Goal: Information Seeking & Learning: Learn about a topic

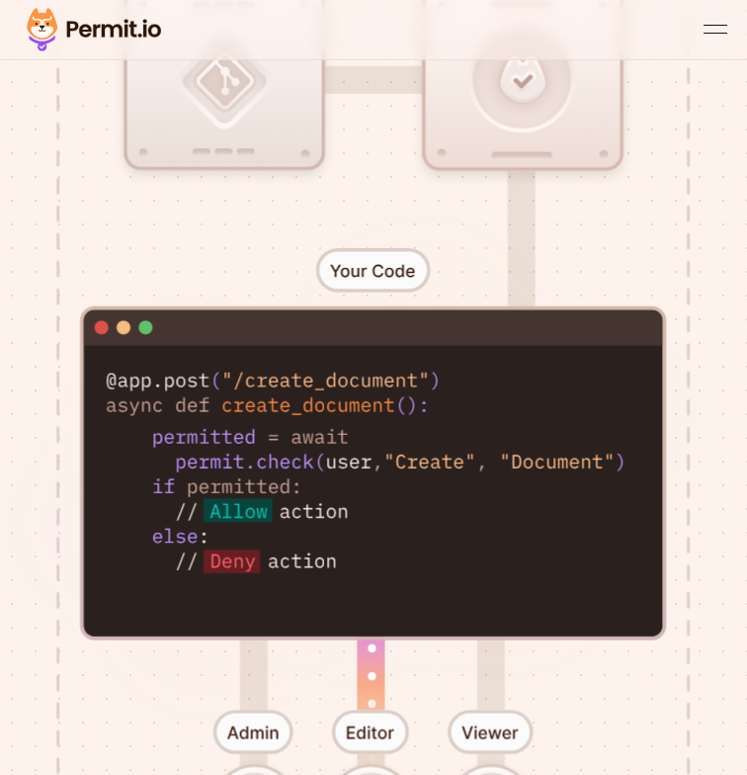
click at [159, 351] on div at bounding box center [373, 188] width 747 height 1656
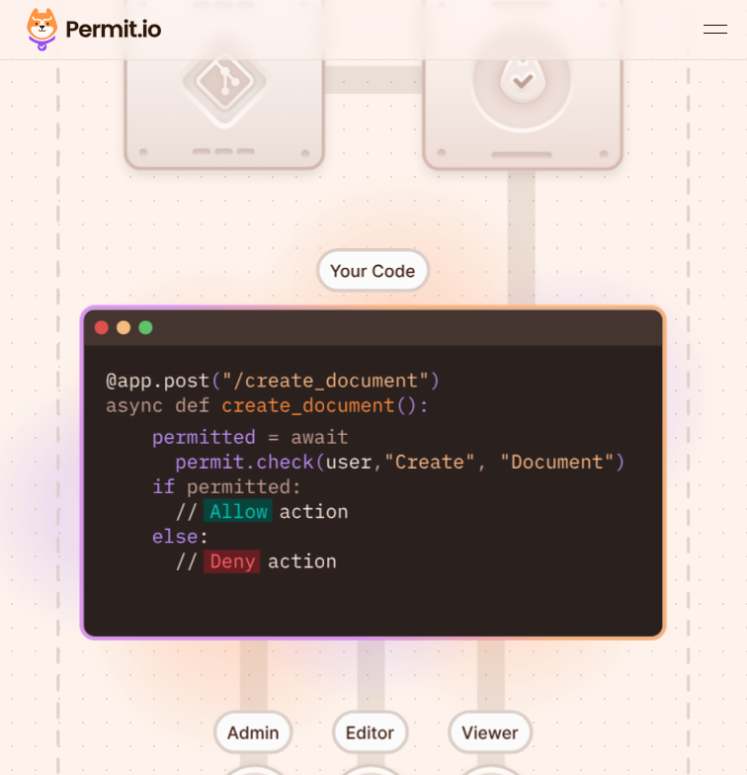
click at [159, 351] on div at bounding box center [373, 188] width 747 height 1656
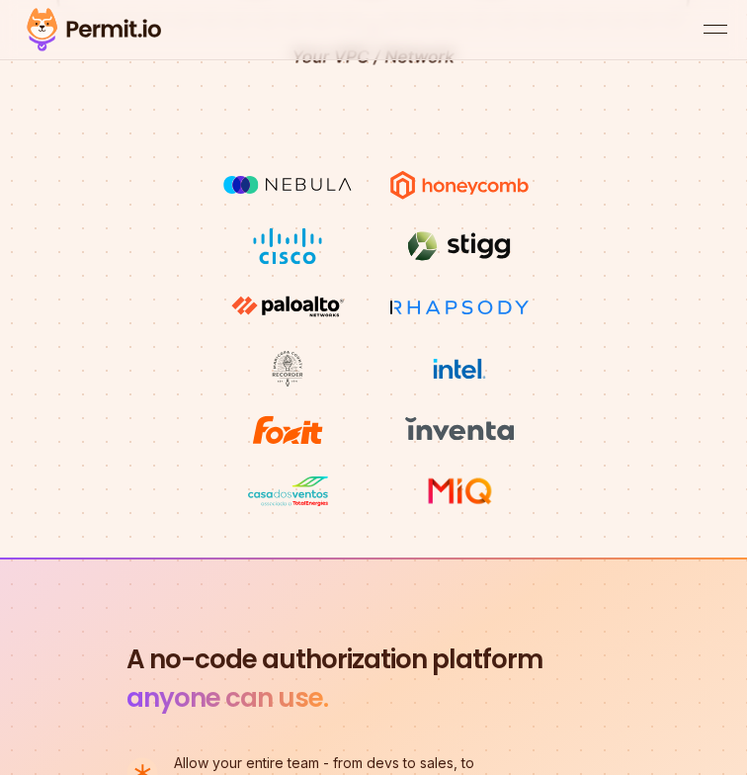
scroll to position [1835, 0]
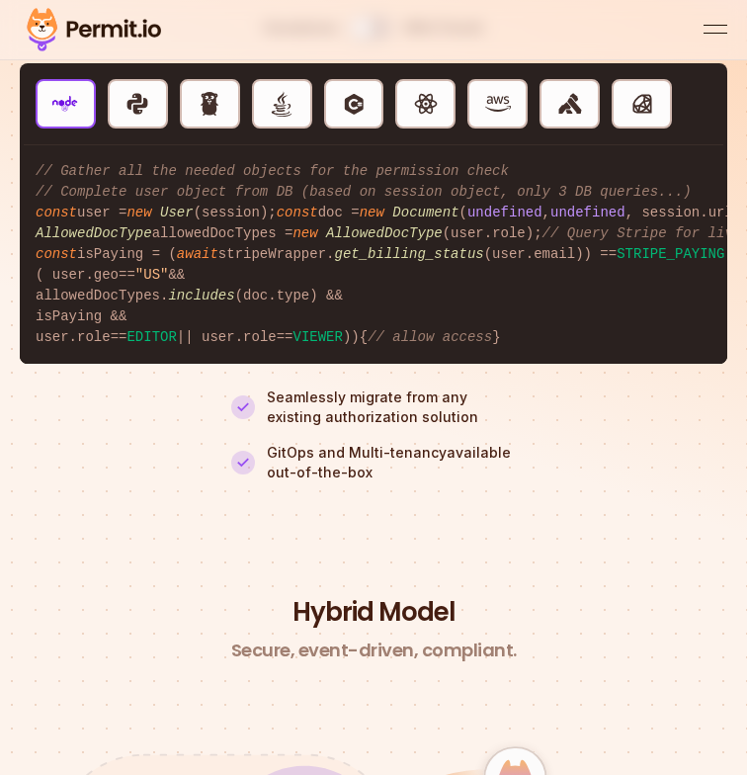
scroll to position [6845, 0]
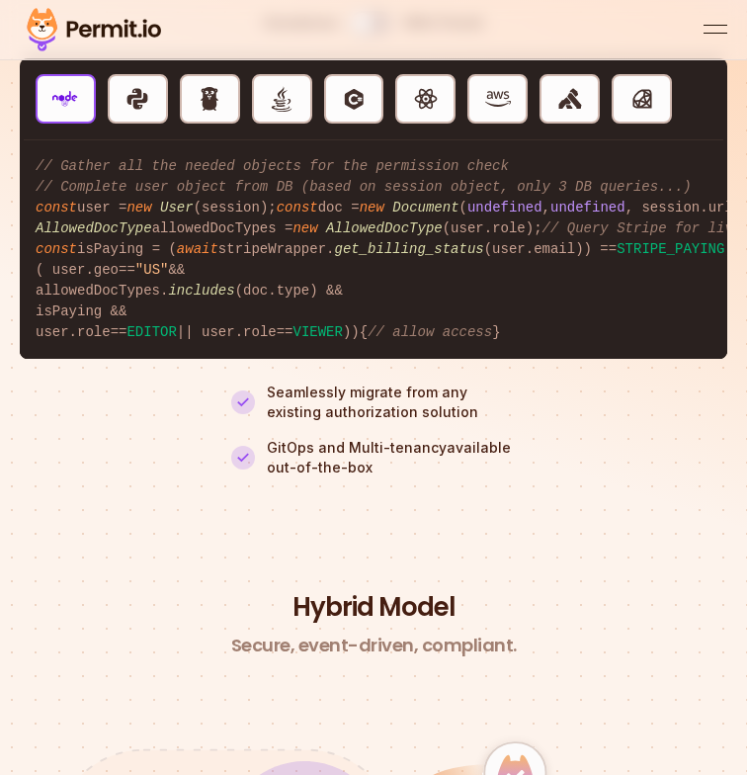
click at [162, 278] on span ""US"" at bounding box center [152, 270] width 34 height 16
click at [165, 359] on code "// Gather all the needed objects for the permission check // Complete user obje…" at bounding box center [374, 249] width 708 height 218
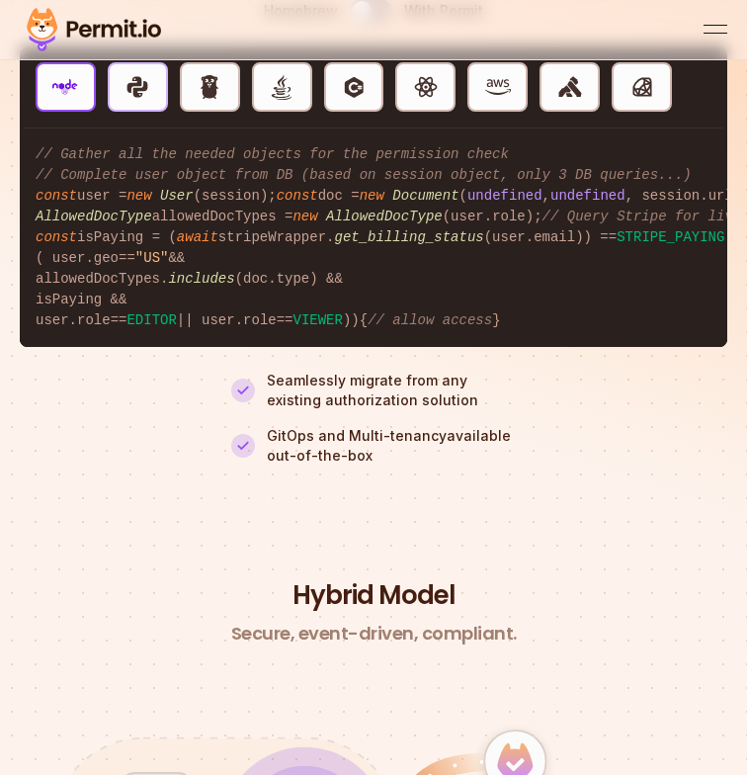
scroll to position [6846, 0]
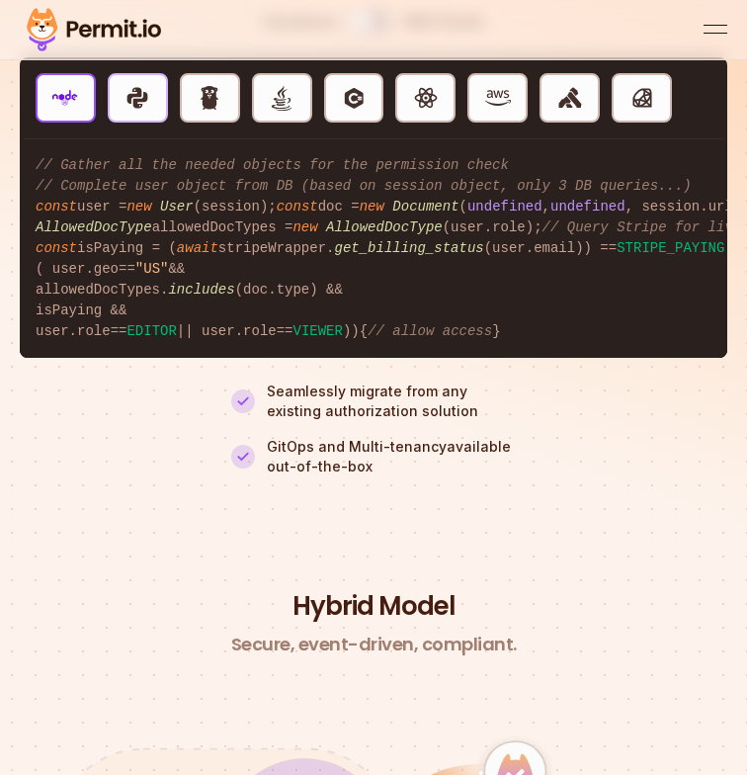
click at [138, 111] on img "button" at bounding box center [138, 98] width 26 height 26
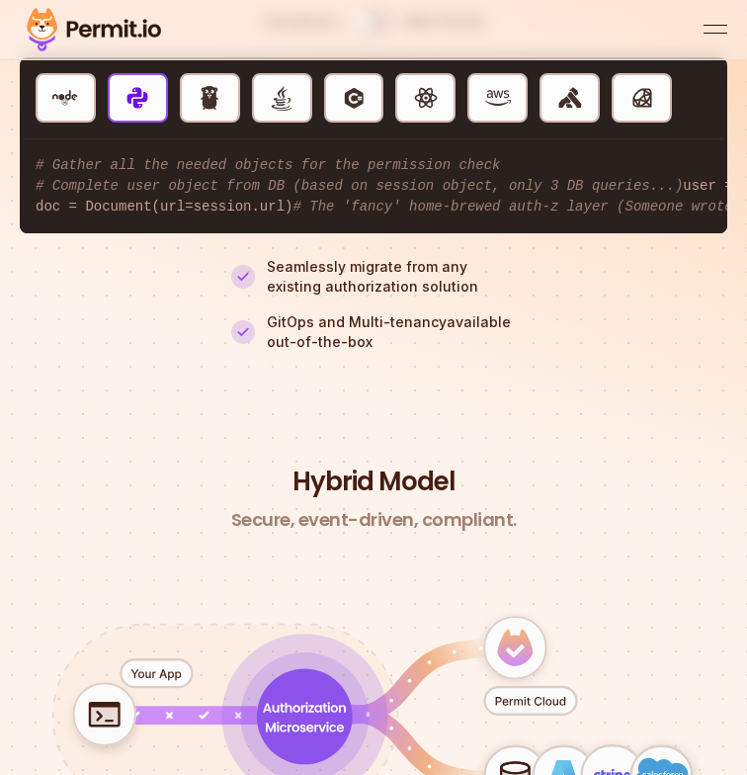
click at [173, 123] on div "NodeJS Python Golang Java C# React Gateway Kong Ruby" at bounding box center [354, 97] width 668 height 81
click at [202, 111] on img "button" at bounding box center [210, 98] width 26 height 26
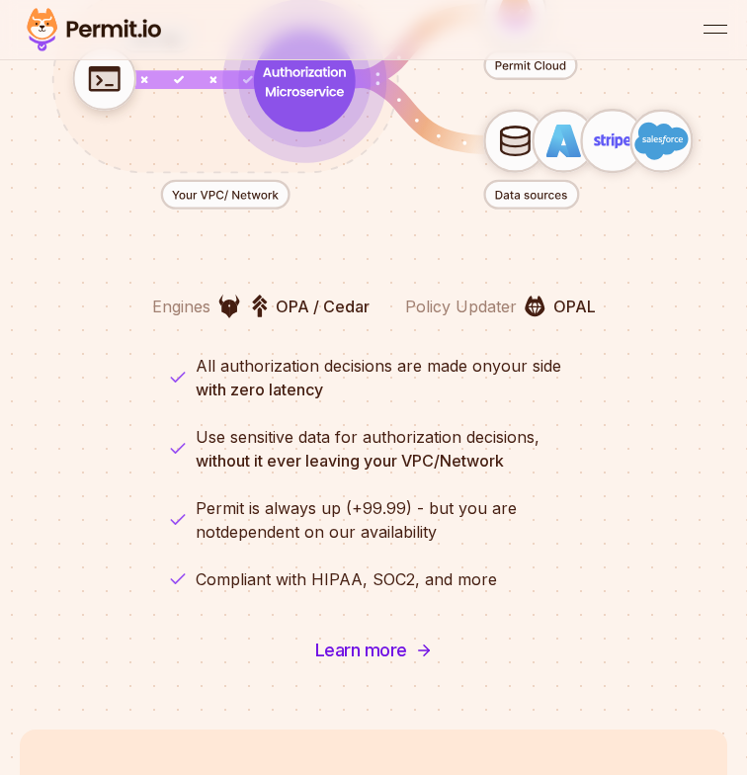
scroll to position [7650, 0]
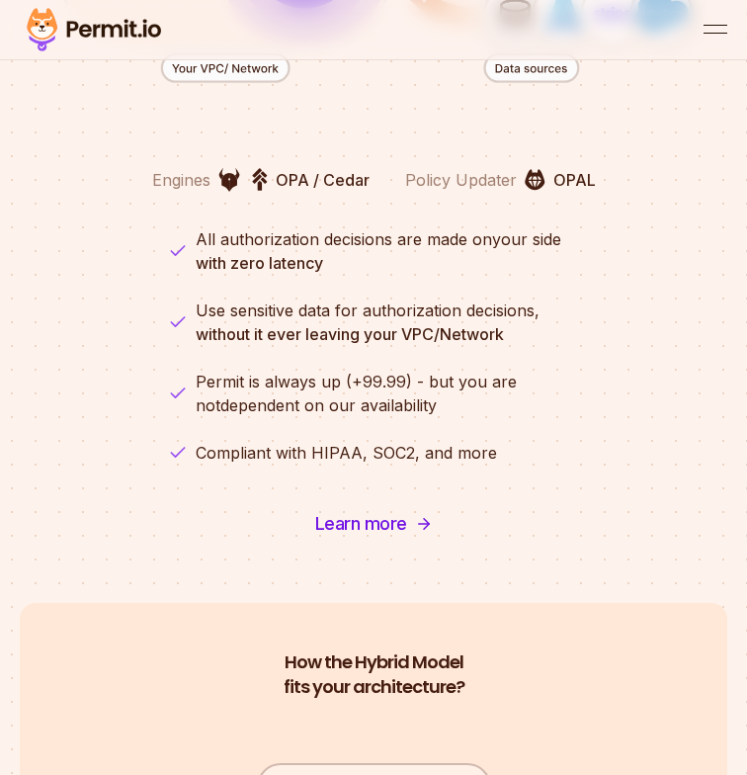
click at [184, 192] on p "Engines" at bounding box center [181, 180] width 58 height 24
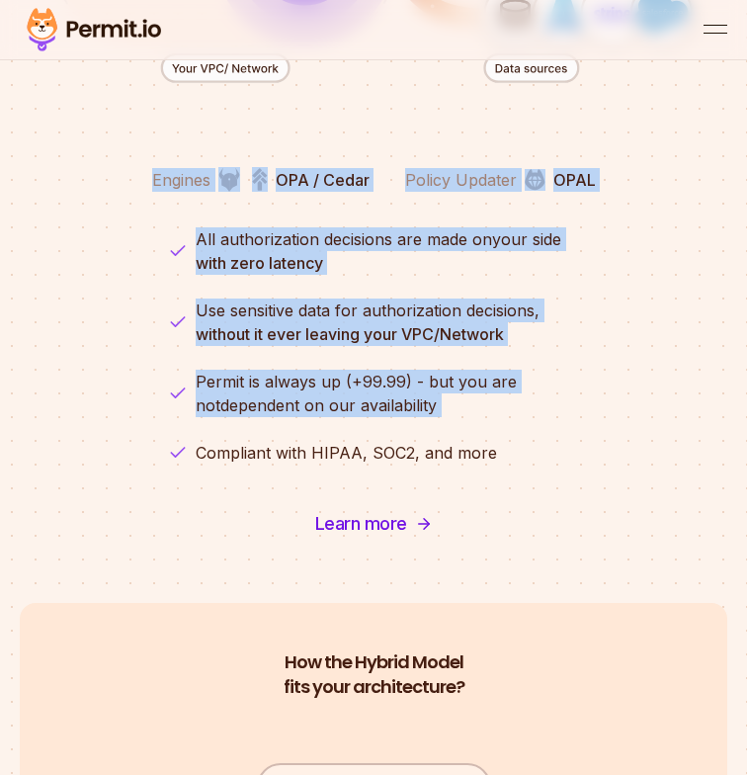
drag, startPoint x: 184, startPoint y: 388, endPoint x: 249, endPoint y: 611, distance: 232.8
click at [249, 548] on div "Secure, event-driven, compliant. Engines OPA / Cedar Policy Updater OPAL All au…" at bounding box center [373, 147] width 747 height 801
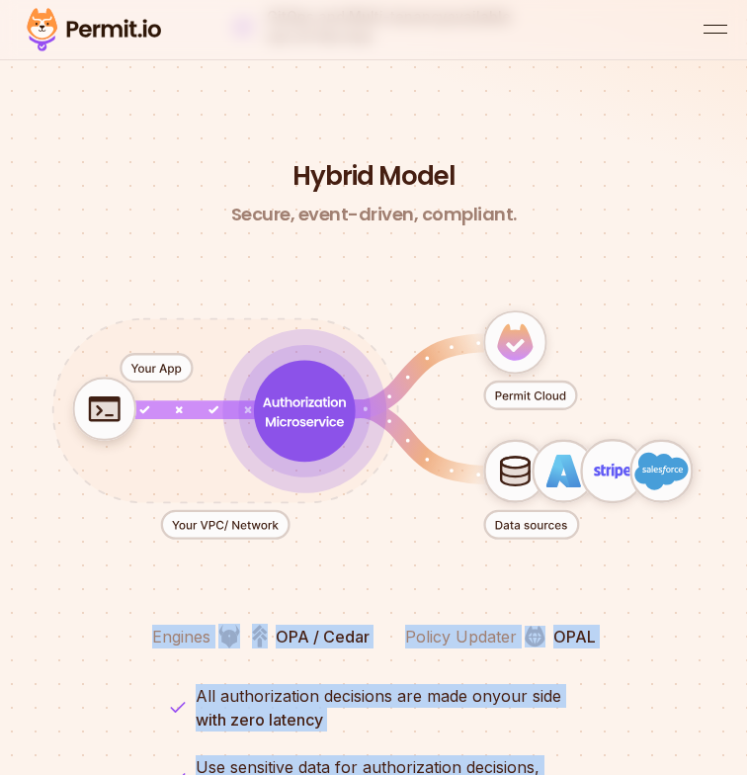
click at [404, 46] on p "GitOps and Multi-tenancy available out-of-the-box" at bounding box center [391, 27] width 249 height 40
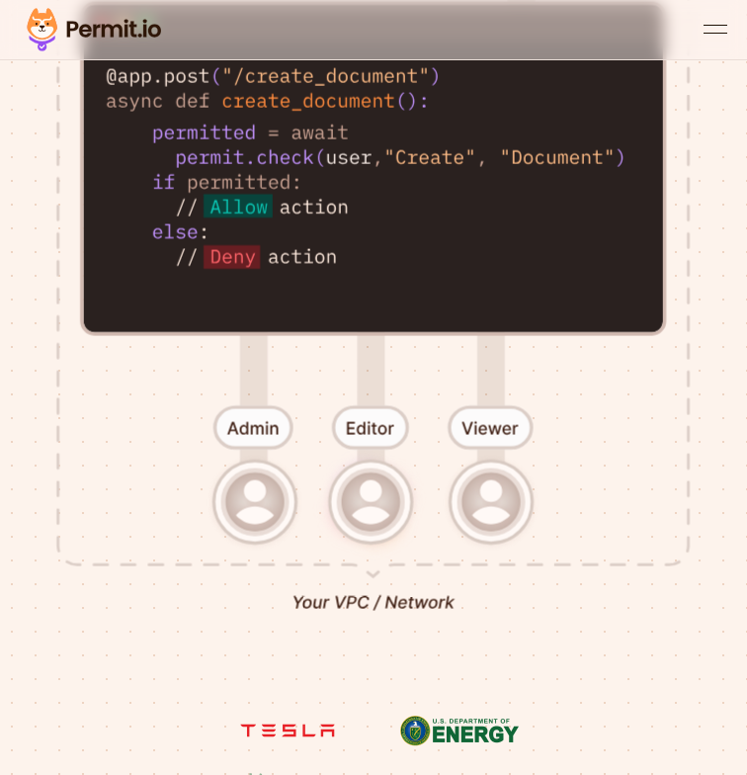
scroll to position [999, 0]
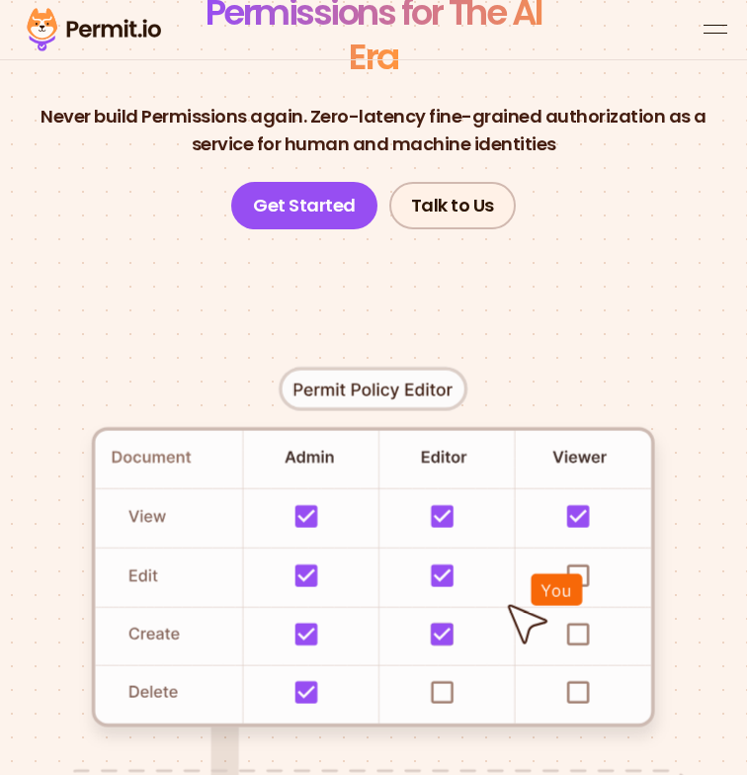
scroll to position [0, 0]
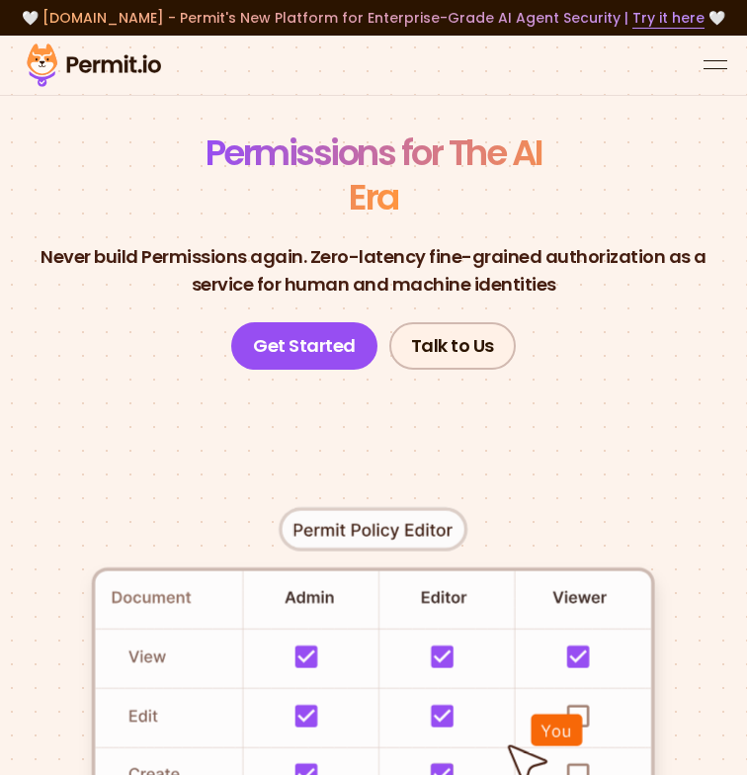
click at [309, 199] on h1 "Permissions for The AI Era" at bounding box center [374, 175] width 366 height 89
click at [125, 23] on span "[DOMAIN_NAME] - Permit's New Platform for Enterprise-Grade AI Agent Security | …" at bounding box center [374, 18] width 662 height 20
drag, startPoint x: 122, startPoint y: 24, endPoint x: 108, endPoint y: 21, distance: 14.2
click at [108, 21] on span "[DOMAIN_NAME] - Permit's New Platform for Enterprise-Grade AI Agent Security | …" at bounding box center [374, 18] width 662 height 20
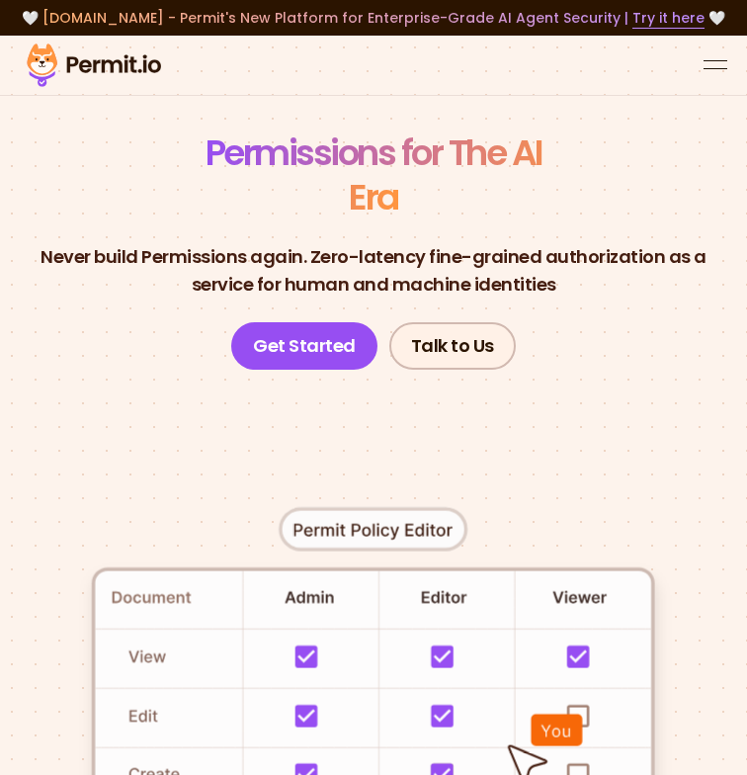
click at [72, 16] on span "[DOMAIN_NAME] - Permit's New Platform for Enterprise-Grade AI Agent Security | …" at bounding box center [374, 18] width 662 height 20
drag, startPoint x: 72, startPoint y: 16, endPoint x: 129, endPoint y: 16, distance: 56.4
click at [129, 16] on span "[DOMAIN_NAME] - Permit's New Platform for Enterprise-Grade AI Agent Security | …" at bounding box center [374, 18] width 662 height 20
click at [649, 11] on link "Try it here" at bounding box center [669, 18] width 72 height 21
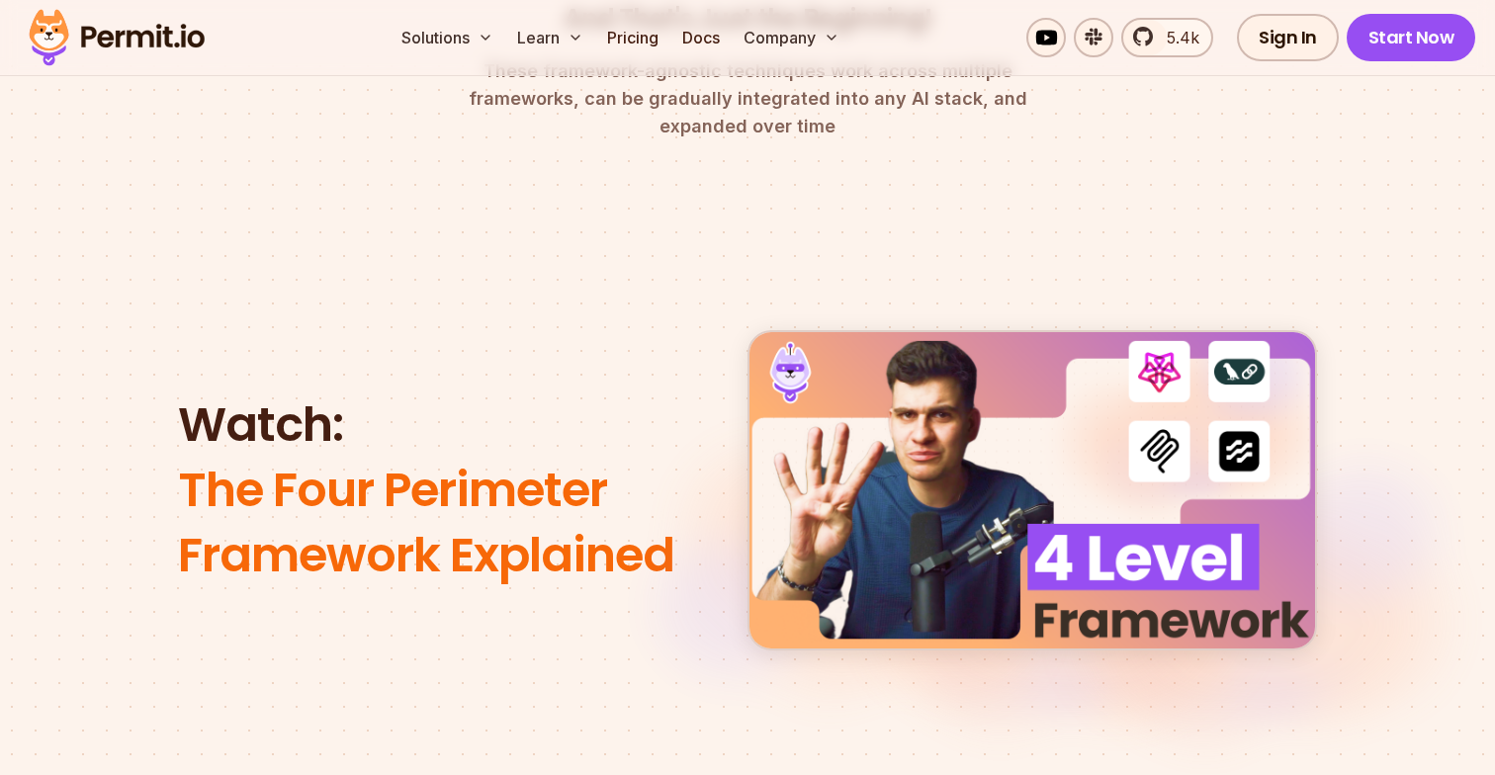
scroll to position [1551, 0]
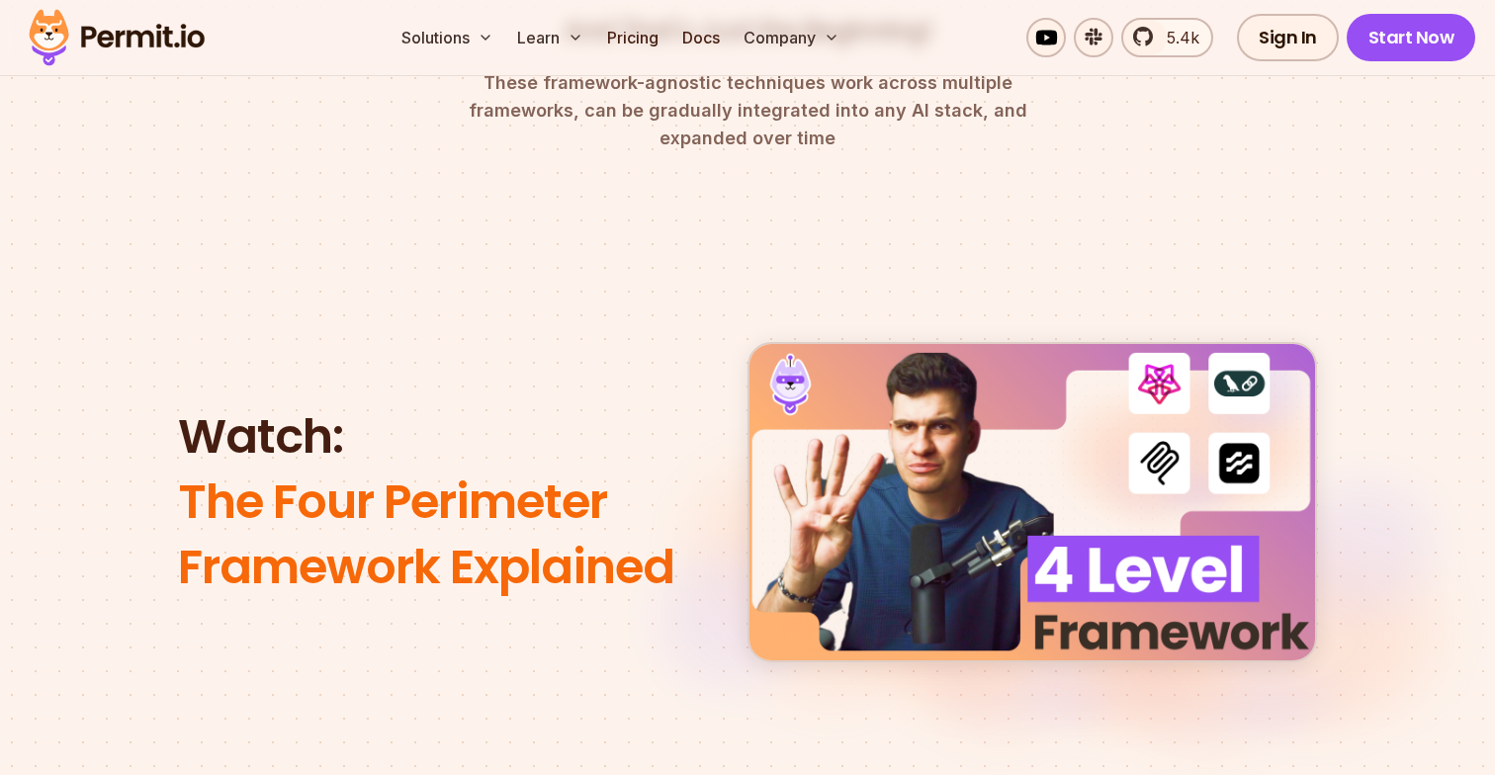
click at [1034, 472] on img at bounding box center [1032, 502] width 93 height 93
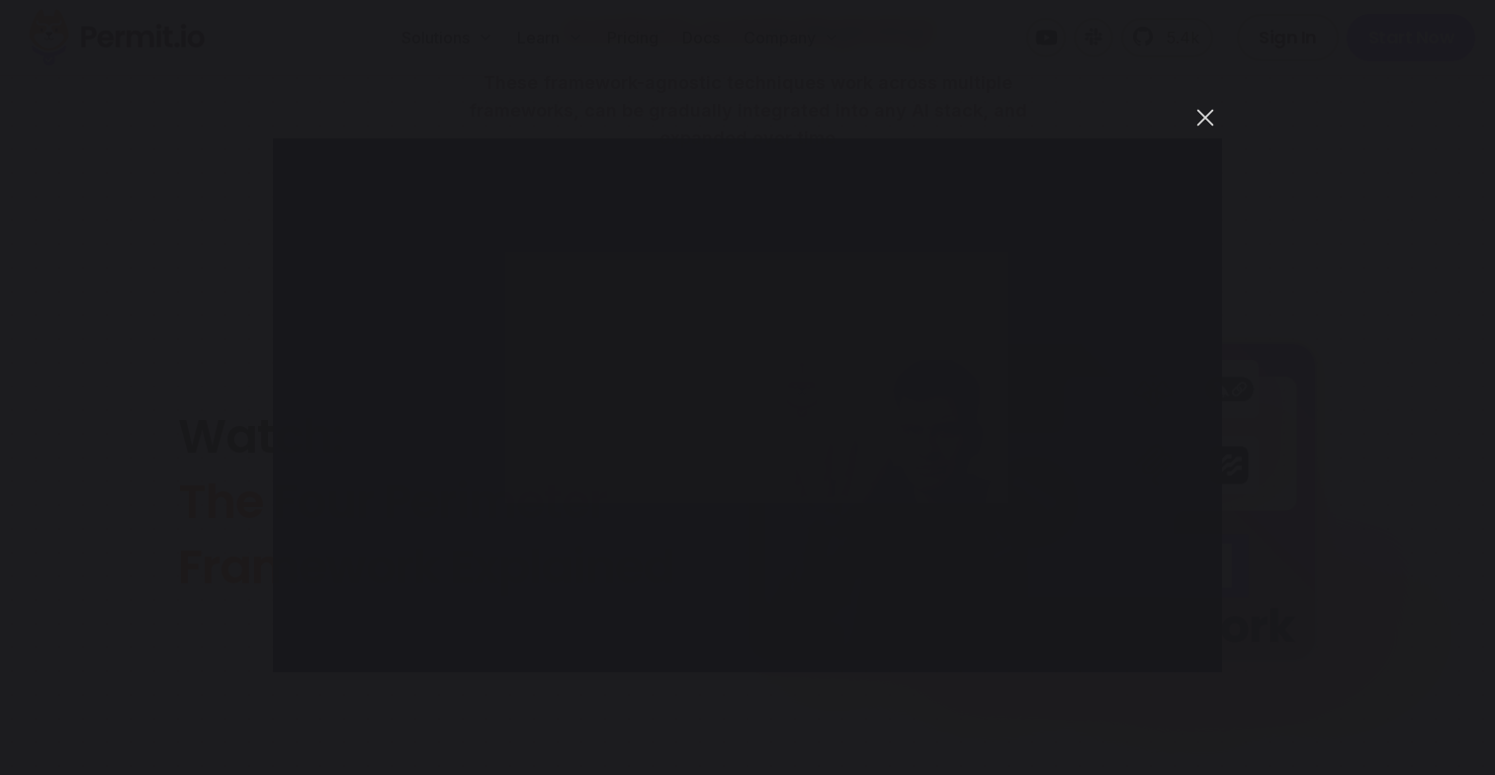
click at [1193, 130] on button "You can close this modal content with the ESC key" at bounding box center [1205, 118] width 34 height 34
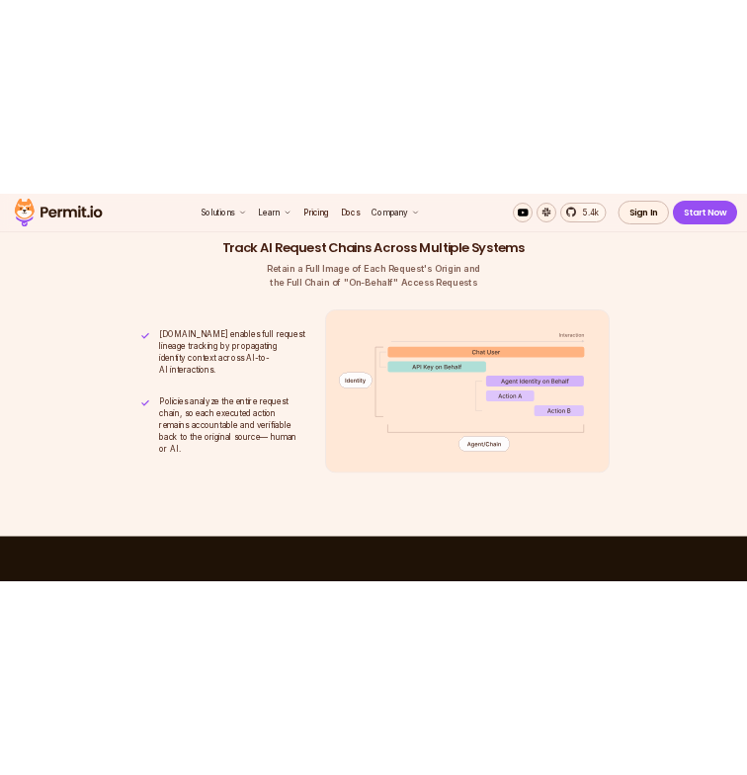
scroll to position [5417, 0]
